Goal: Information Seeking & Learning: Learn about a topic

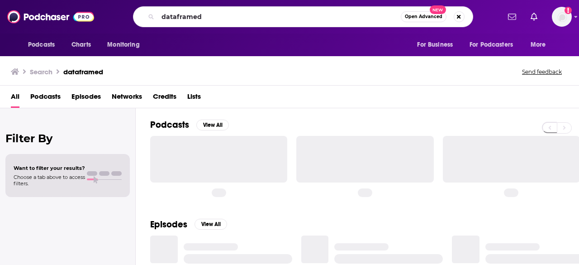
click at [168, 19] on input "dataframed" at bounding box center [279, 17] width 243 height 14
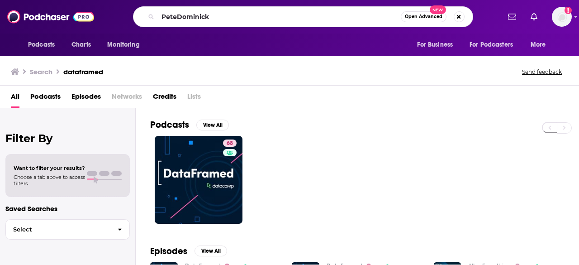
click at [178, 19] on input "PeteDominick" at bounding box center [279, 17] width 243 height 14
type input "[PERSON_NAME]"
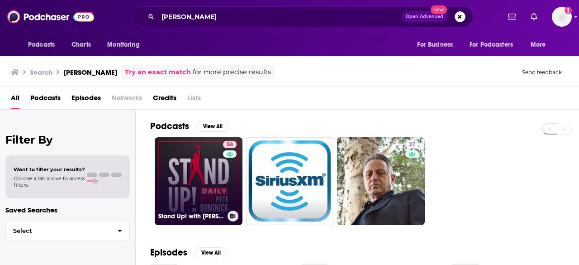
click at [209, 177] on link "58 Stand Up! with [PERSON_NAME]" at bounding box center [199, 181] width 88 height 88
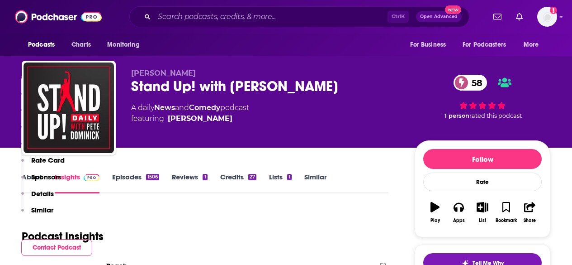
scroll to position [181, 0]
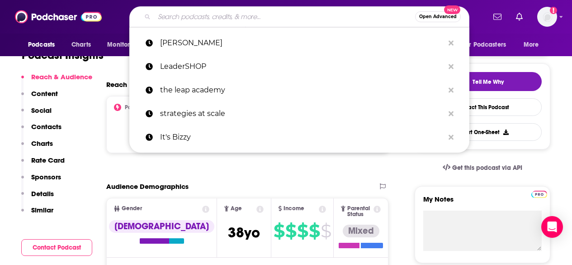
click at [208, 19] on input "Search podcasts, credits, & more..." at bounding box center [284, 17] width 261 height 14
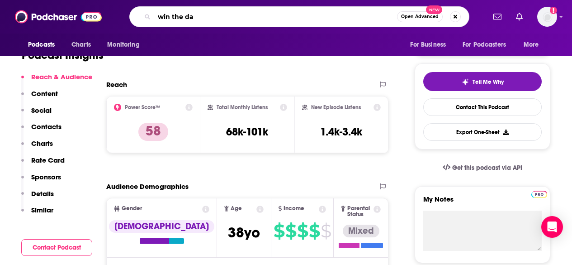
type input "win the day"
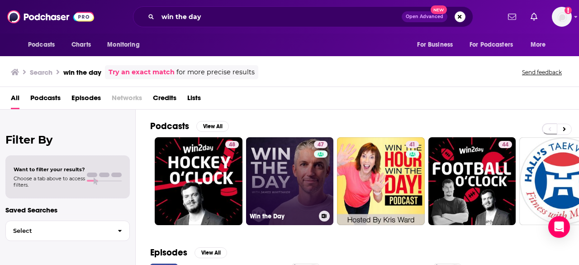
click at [296, 176] on link "47 Win the Day" at bounding box center [290, 181] width 88 height 88
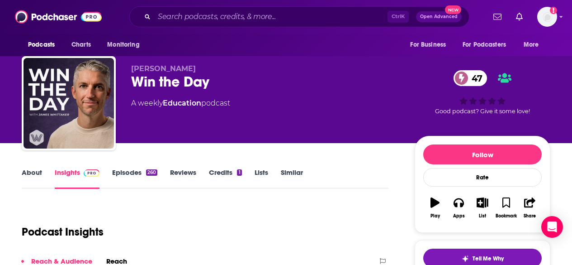
scroll to position [91, 0]
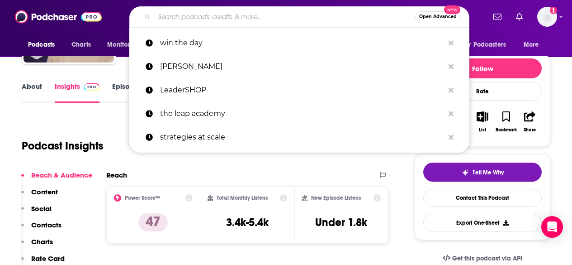
click at [226, 11] on input "Search podcasts, credits, & more..." at bounding box center [284, 17] width 261 height 14
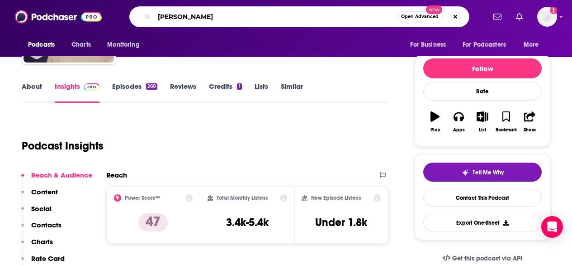
type input "[PERSON_NAME]"
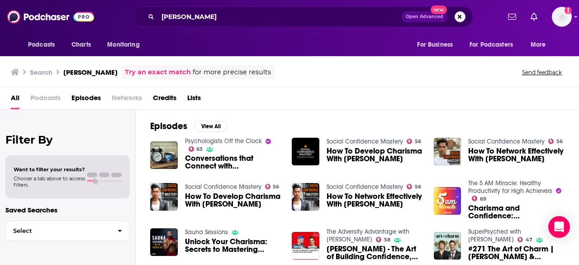
click at [39, 103] on span "Podcasts" at bounding box center [45, 100] width 30 height 19
